Goal: Task Accomplishment & Management: Manage account settings

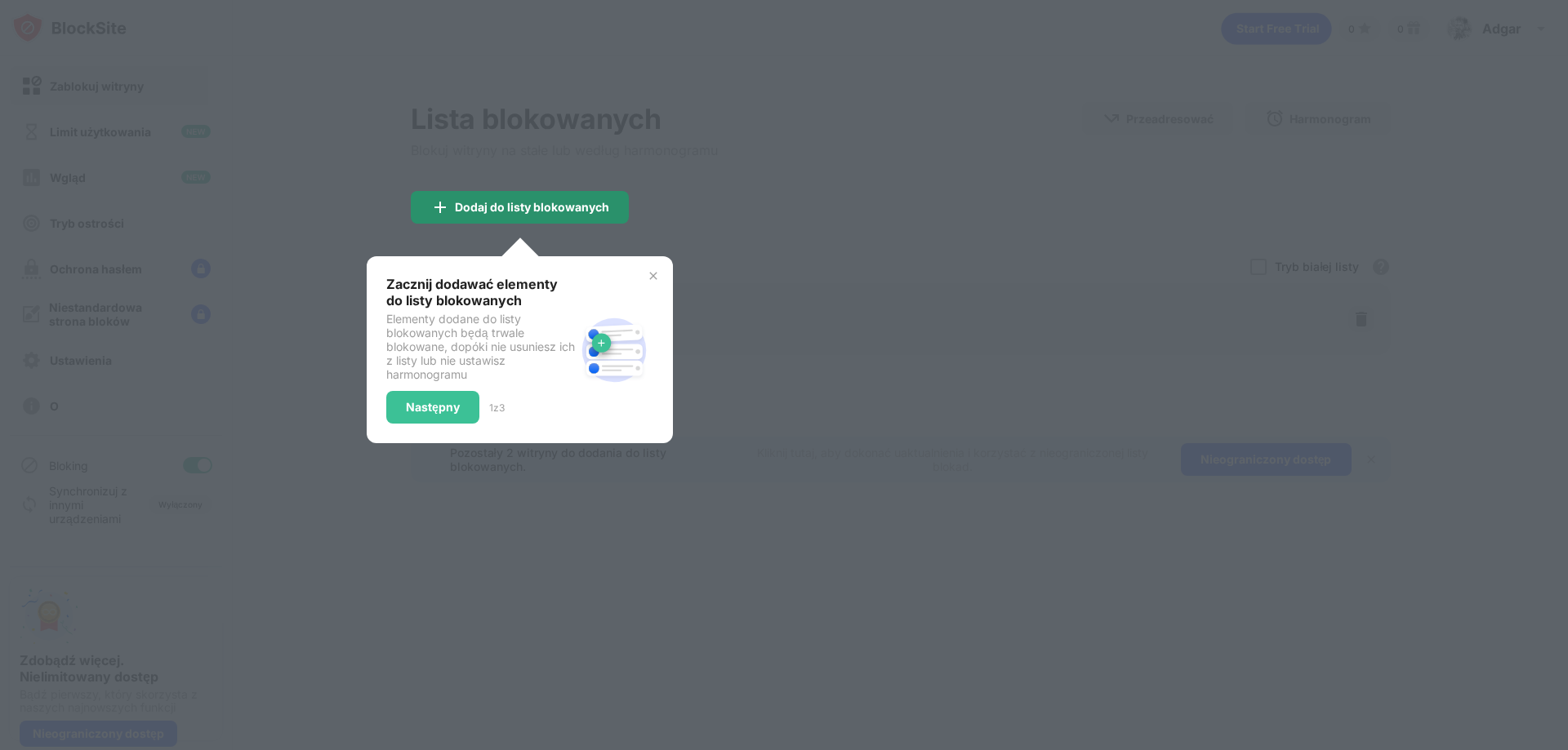
click at [520, 206] on font "Dodaj do listy blokowanych" at bounding box center [531, 207] width 154 height 14
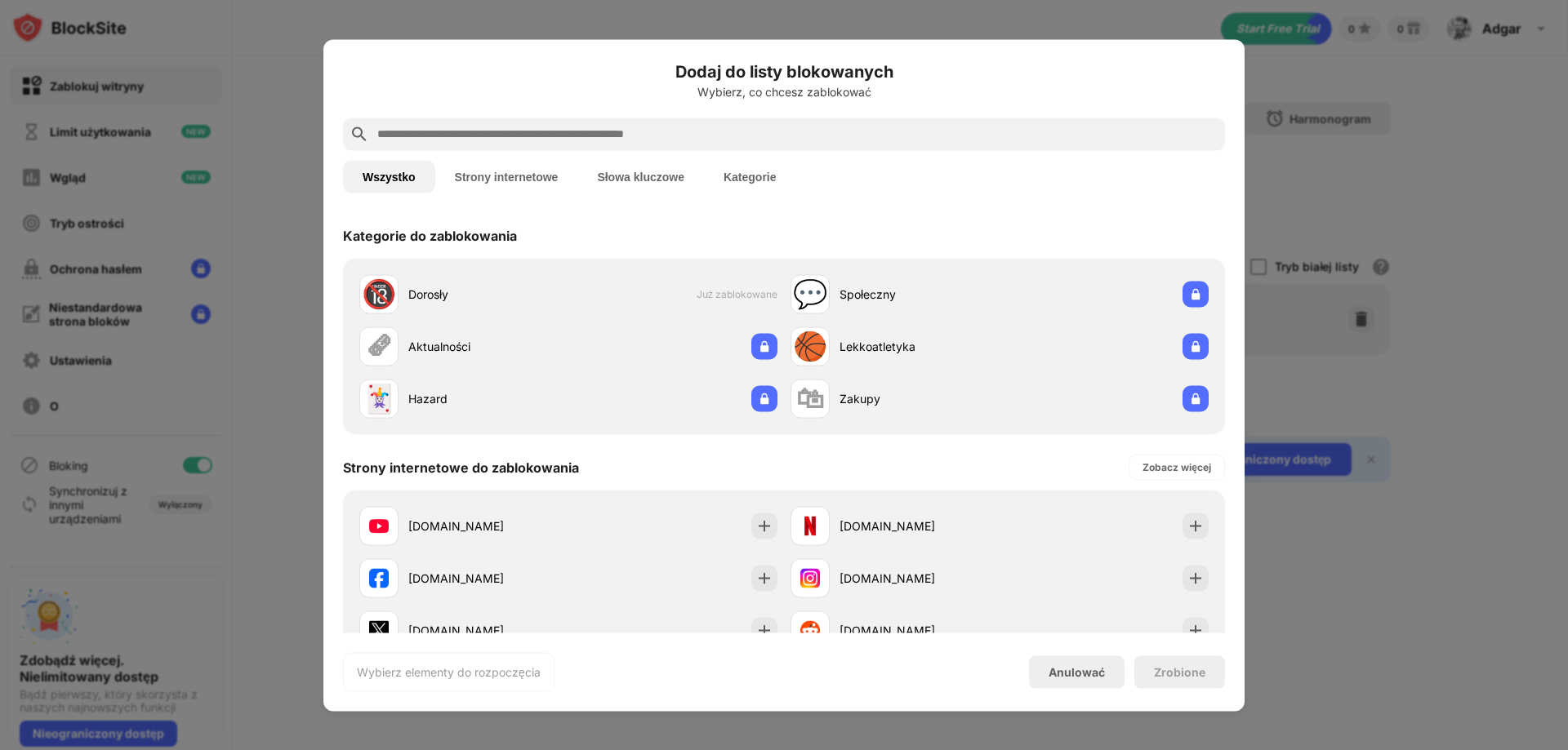
click at [503, 174] on font "Strony internetowe" at bounding box center [506, 176] width 103 height 13
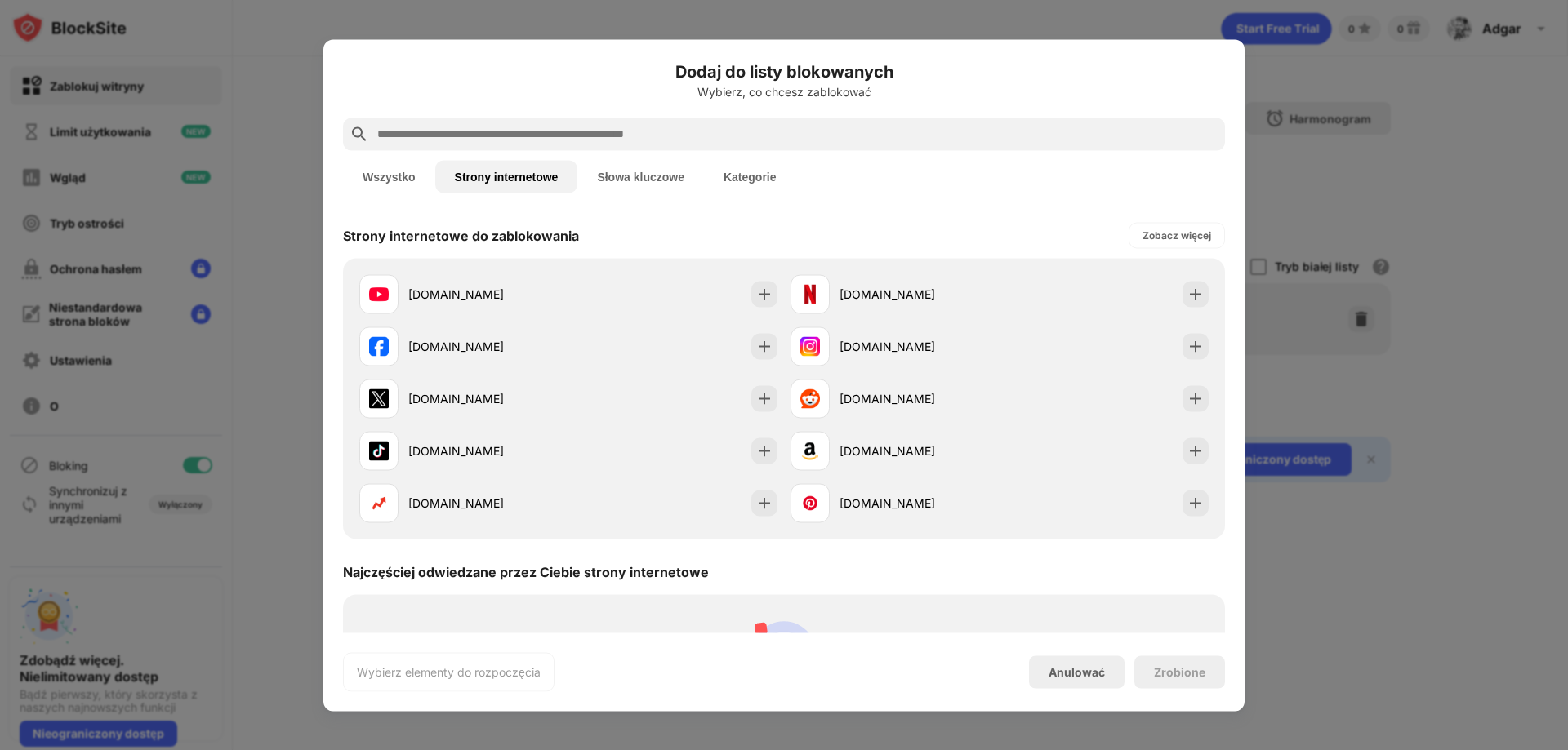
click at [750, 179] on font "Kategorie" at bounding box center [749, 176] width 53 height 13
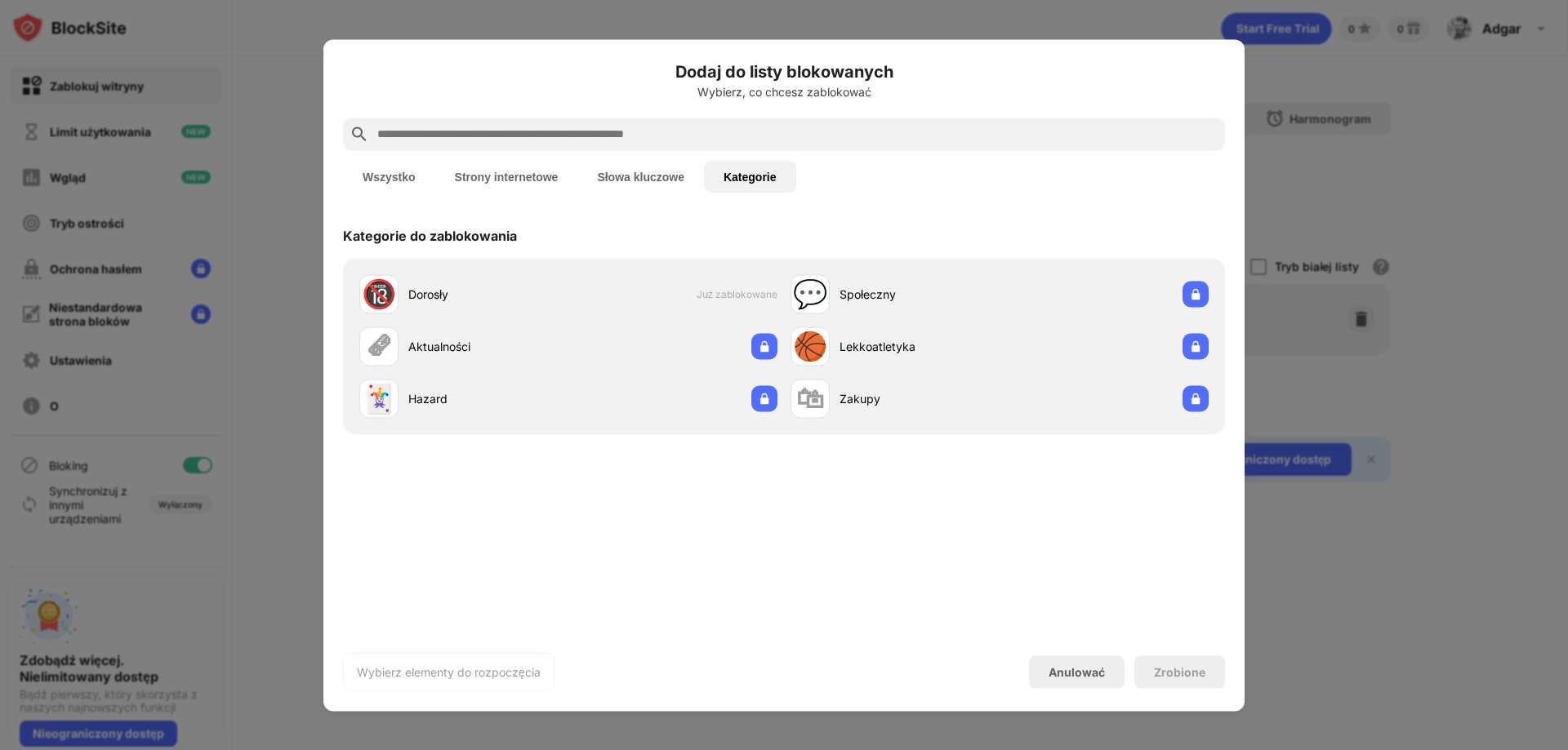
click at [654, 179] on font "Słowa kluczowe" at bounding box center [640, 176] width 88 height 13
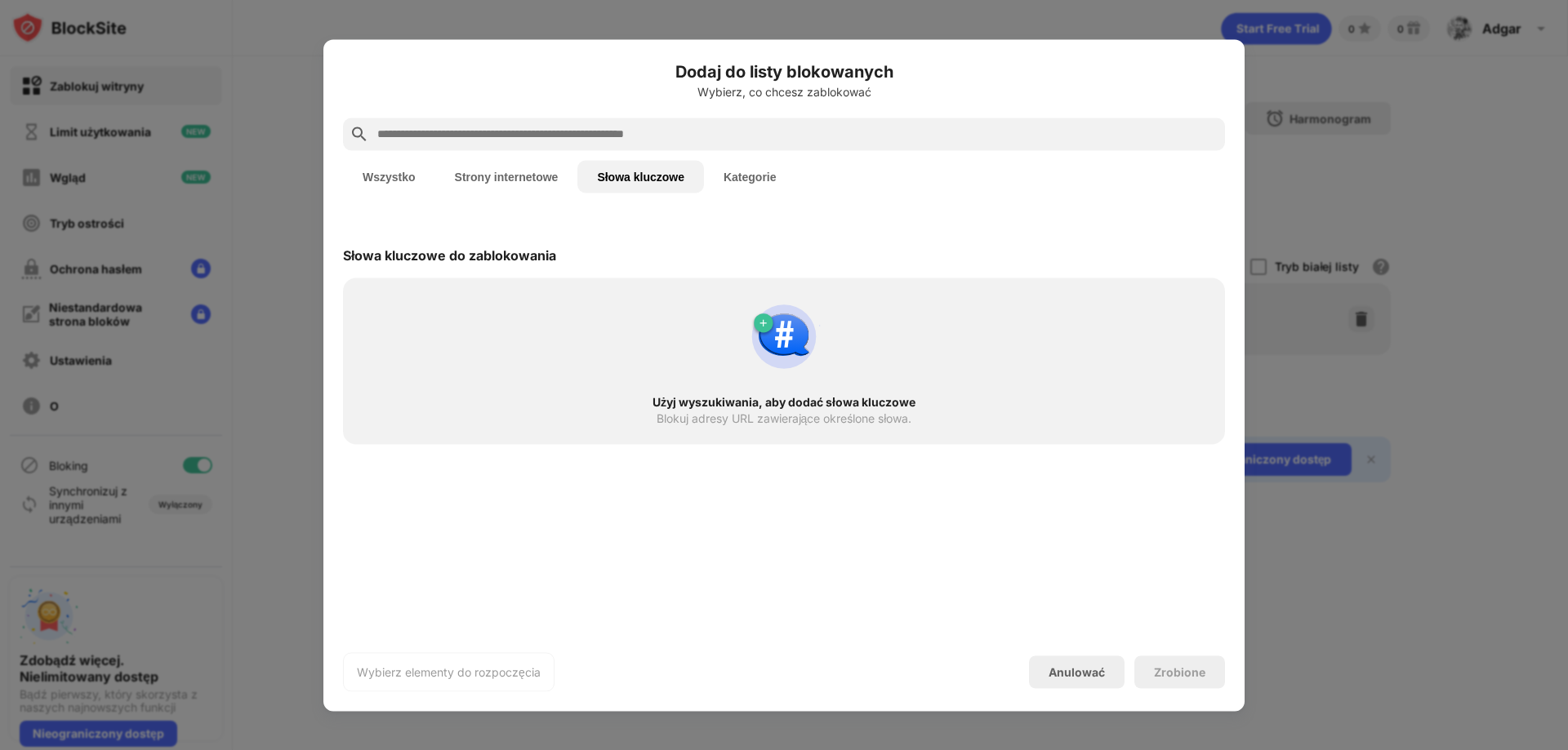
click at [646, 176] on font "Słowa kluczowe" at bounding box center [640, 176] width 88 height 13
click at [531, 175] on font "Strony internetowe" at bounding box center [506, 176] width 103 height 13
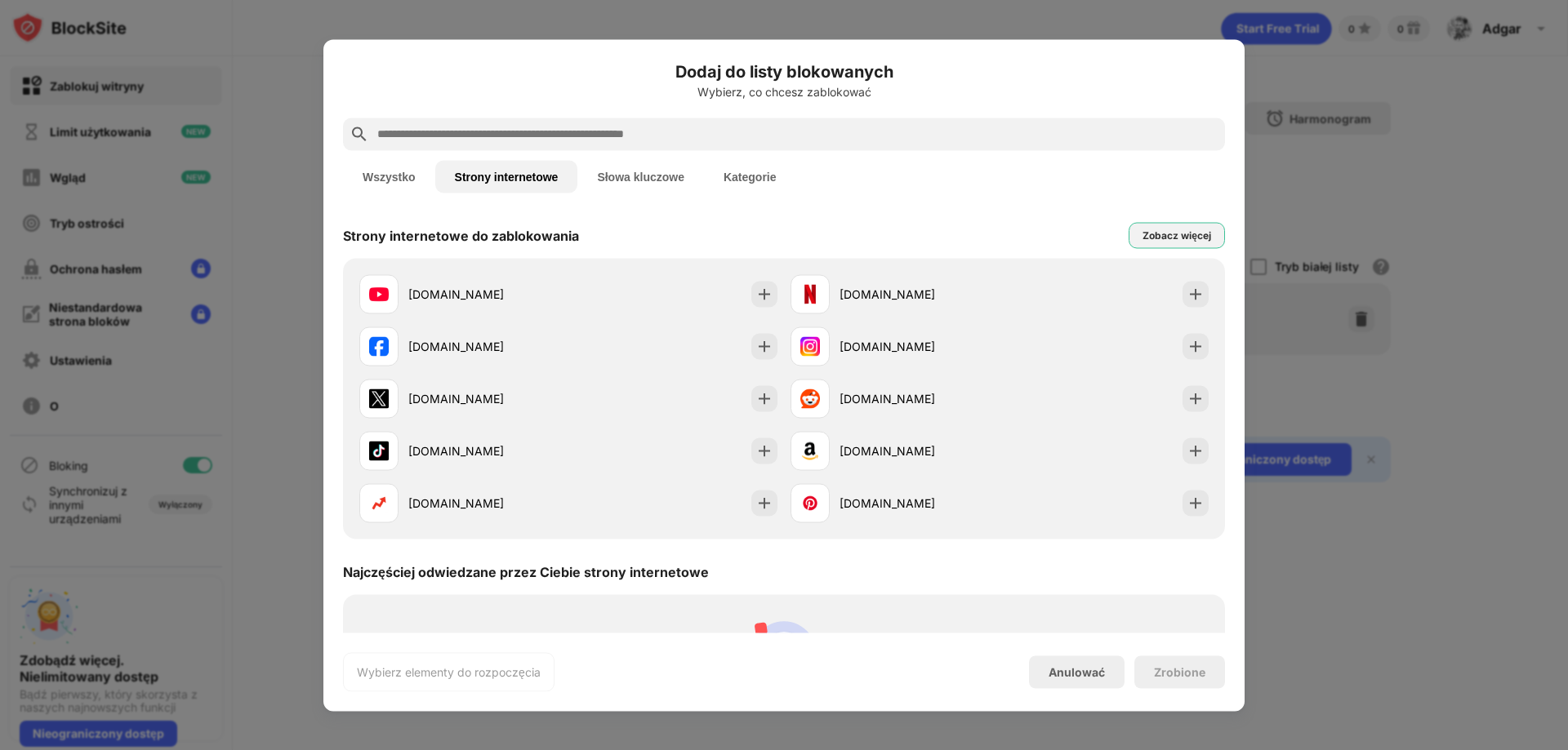
click at [1170, 238] on font "Zobacz więcej" at bounding box center [1177, 234] width 68 height 12
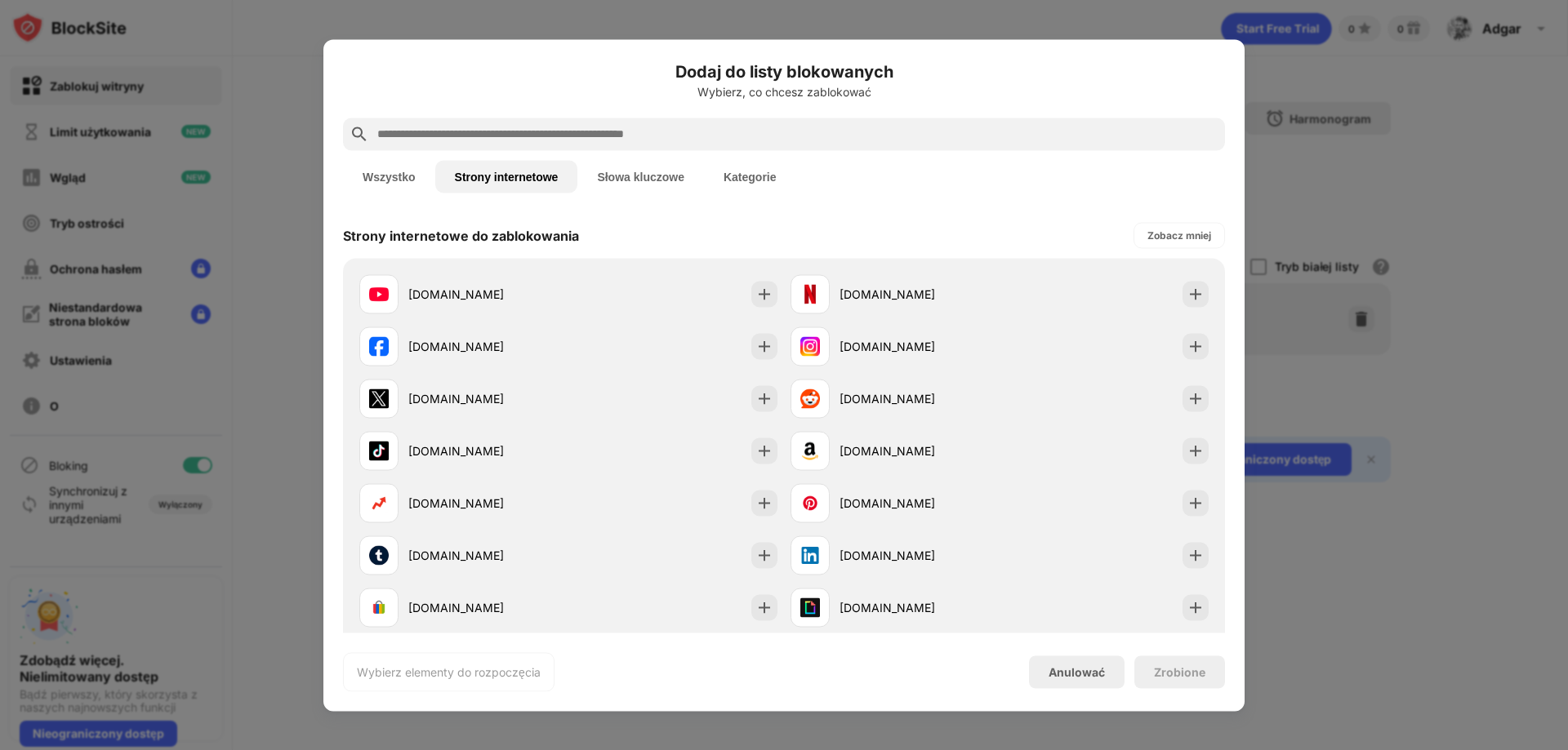
click at [457, 135] on input "text" at bounding box center [797, 133] width 843 height 19
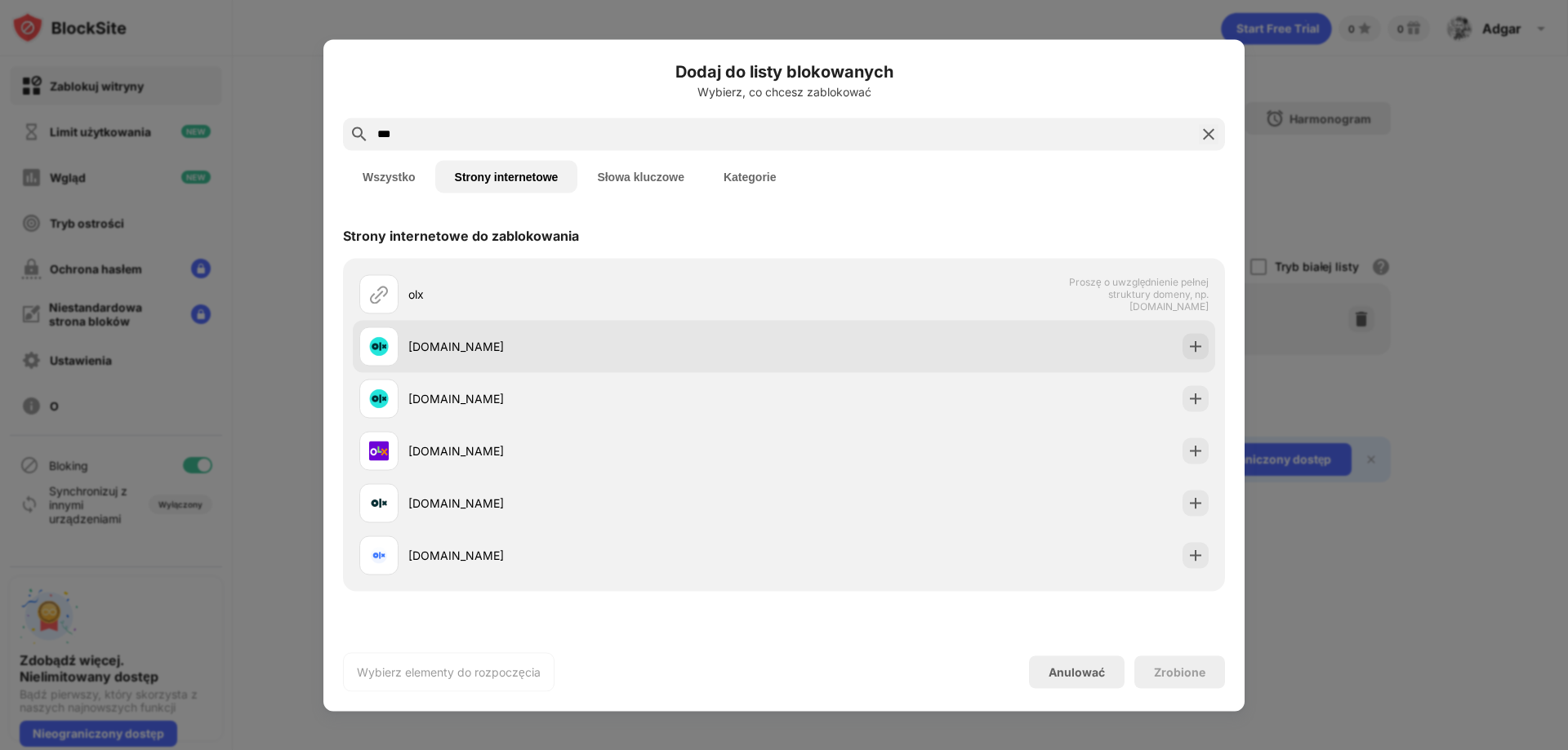
type input "***"
click at [417, 342] on font "[DOMAIN_NAME]" at bounding box center [456, 346] width 95 height 14
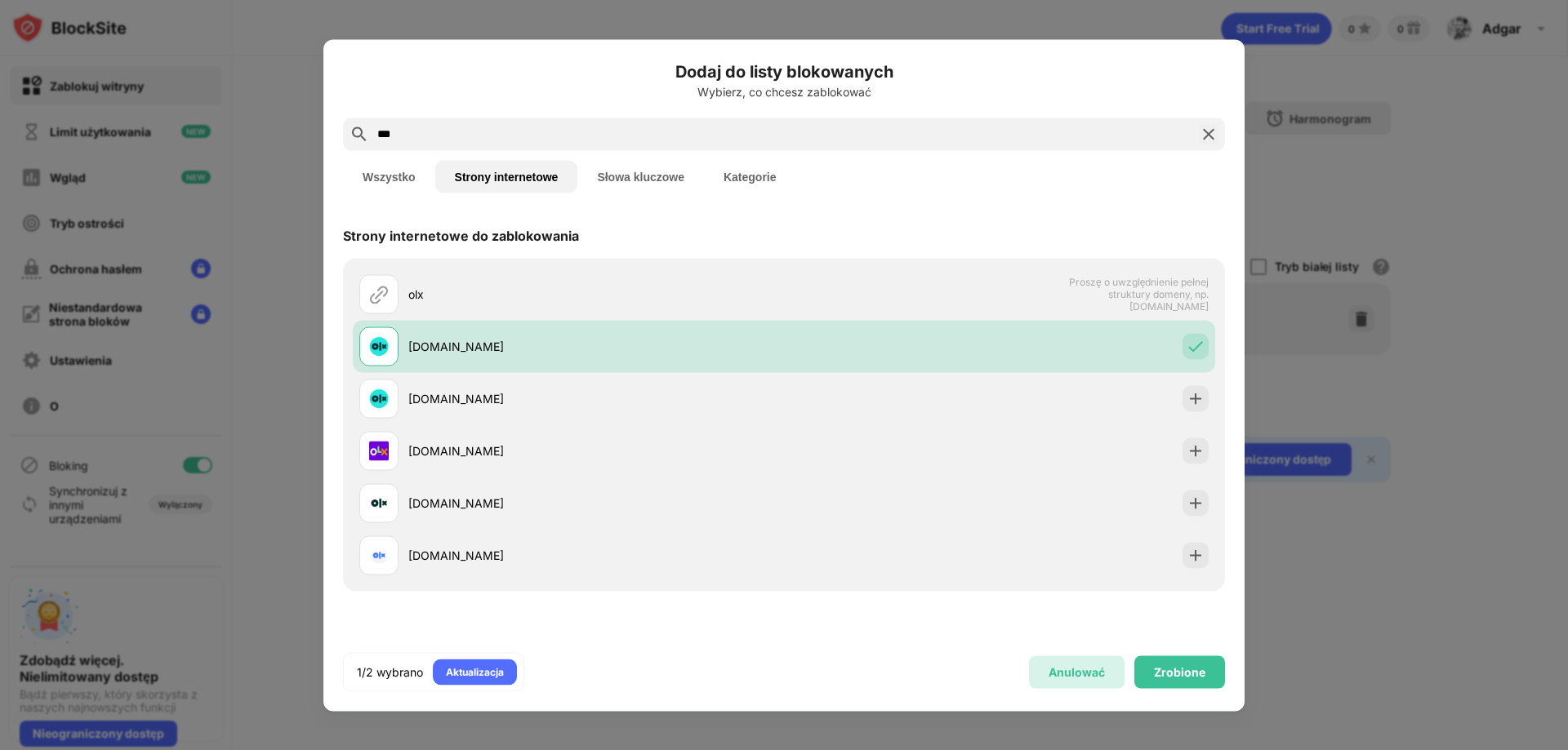
click at [1084, 671] on font "Anulować" at bounding box center [1076, 671] width 56 height 14
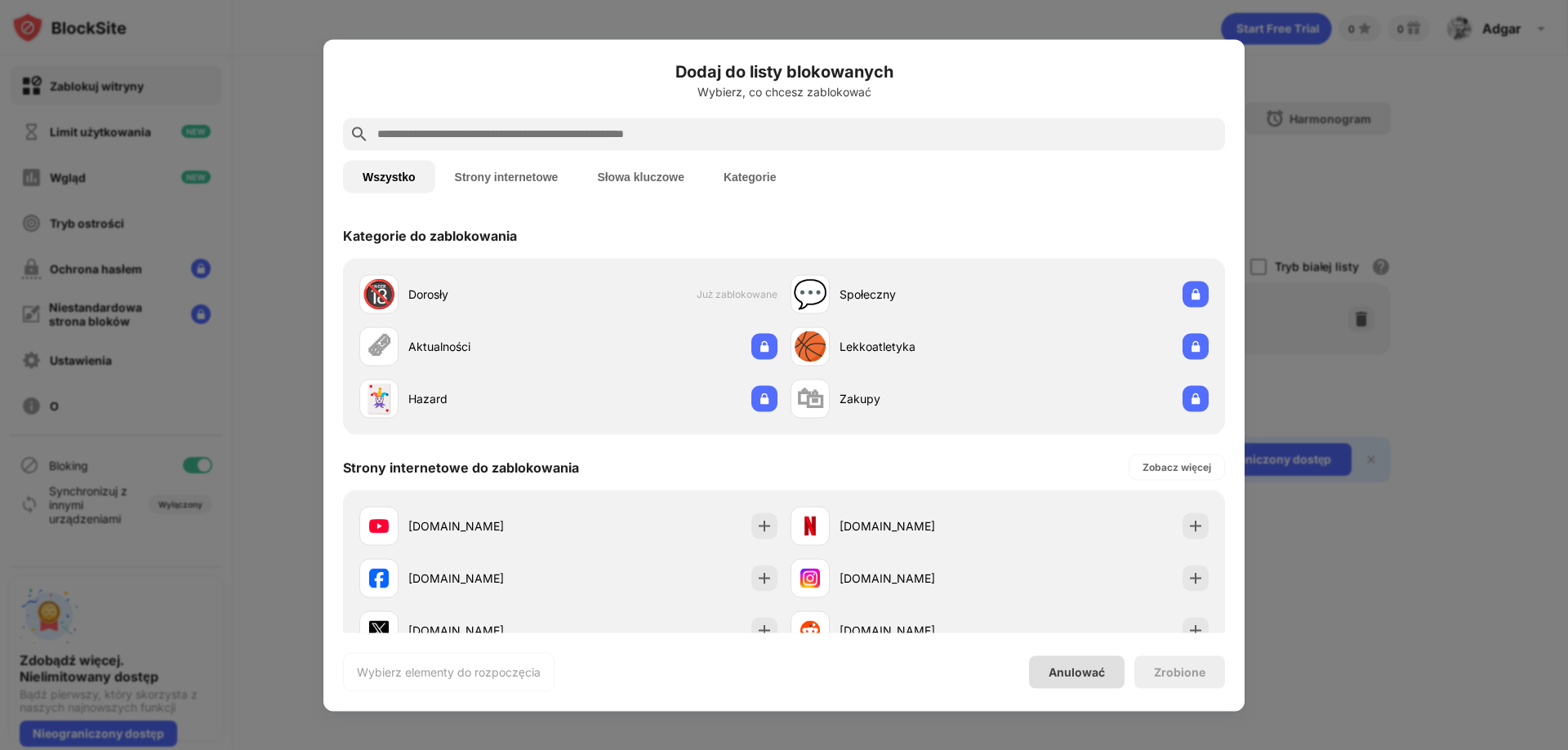
click at [1073, 682] on div "Anulować" at bounding box center [1076, 671] width 95 height 32
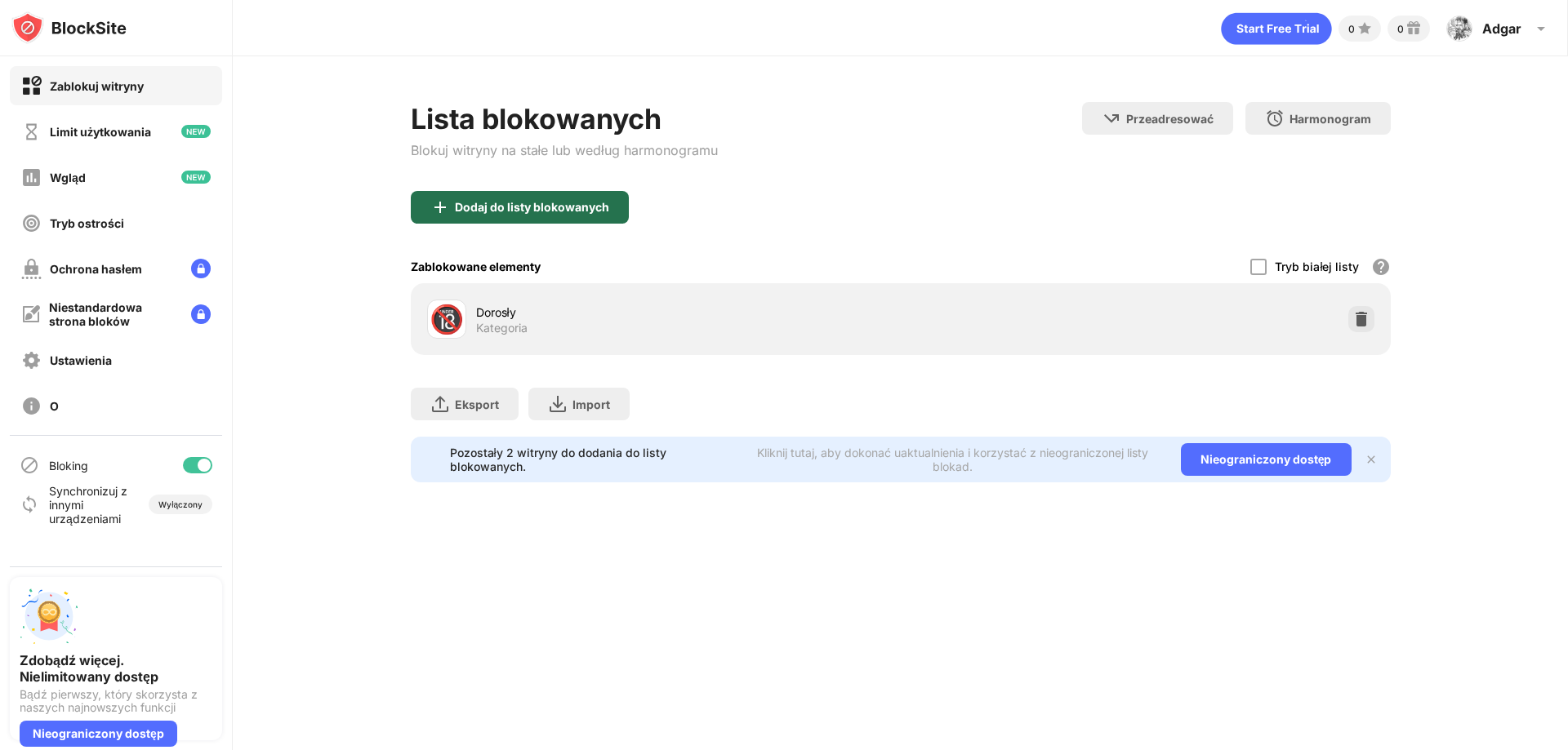
click at [548, 208] on font "Dodaj do listy blokowanych" at bounding box center [531, 207] width 154 height 14
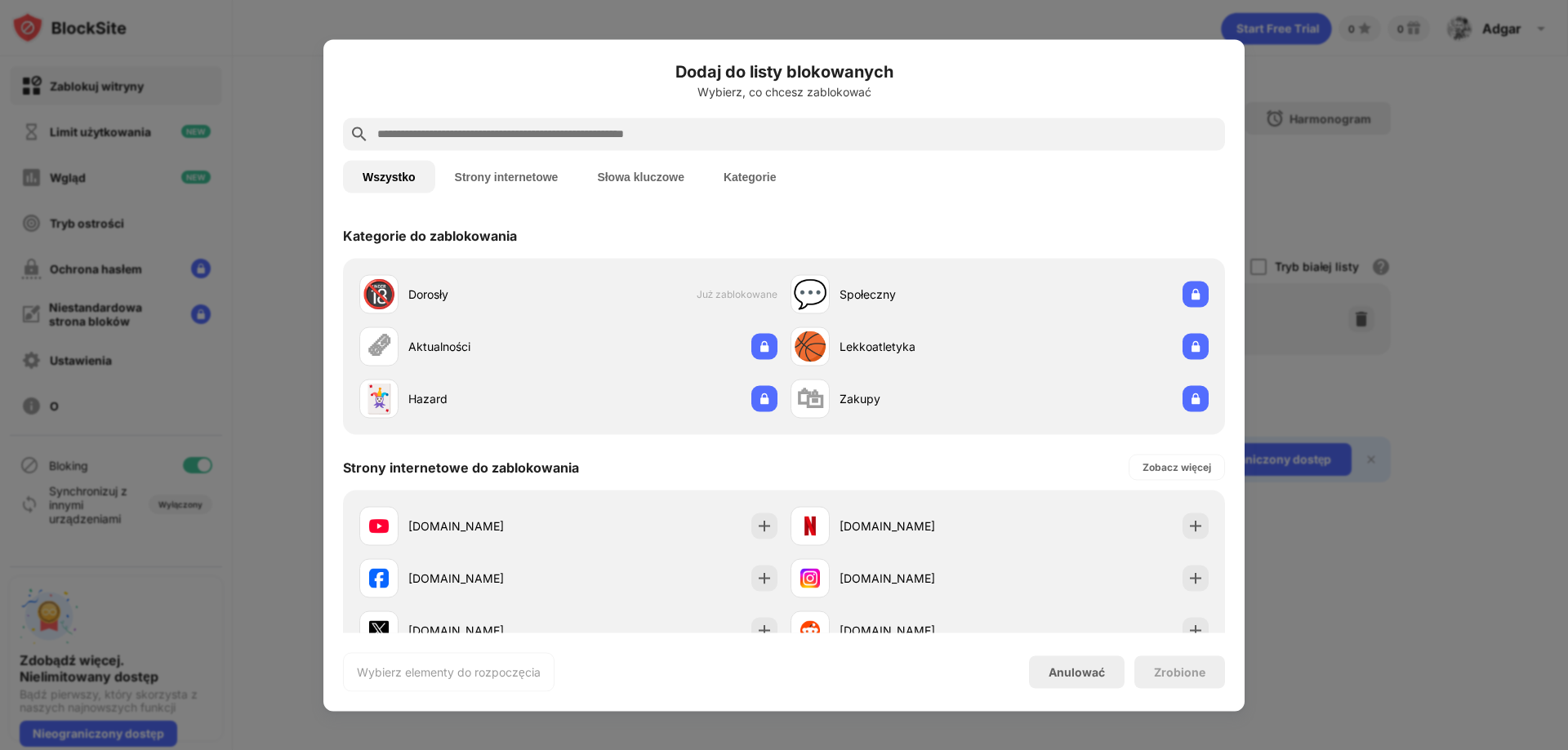
drag, startPoint x: 1427, startPoint y: 651, endPoint x: 1441, endPoint y: 658, distance: 15.7
click at [1434, 656] on div at bounding box center [784, 375] width 1568 height 750
